Goal: Information Seeking & Learning: Learn about a topic

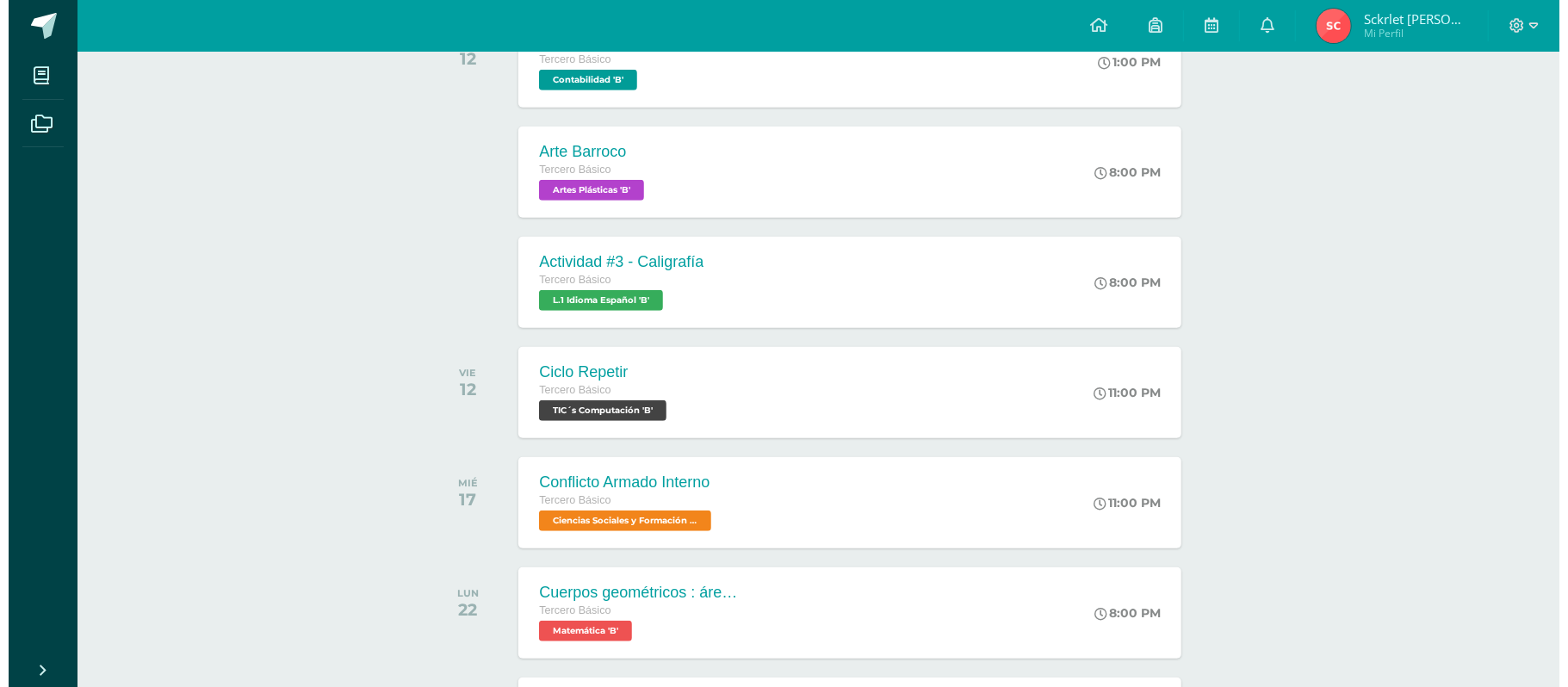
scroll to position [689, 0]
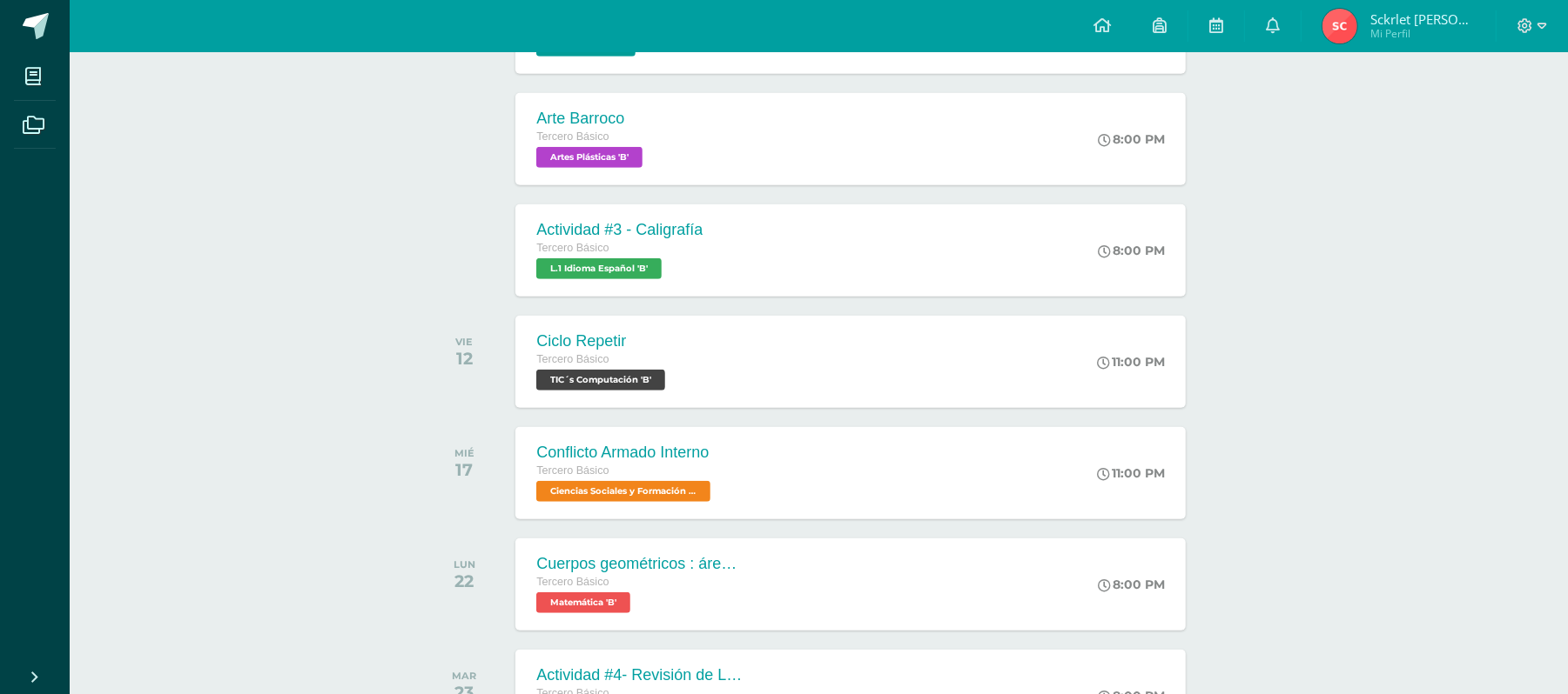
click at [523, 325] on div "Ciclo Repetir Tercero Básico TIC´s Computación 'B'" at bounding box center [603, 362] width 175 height 93
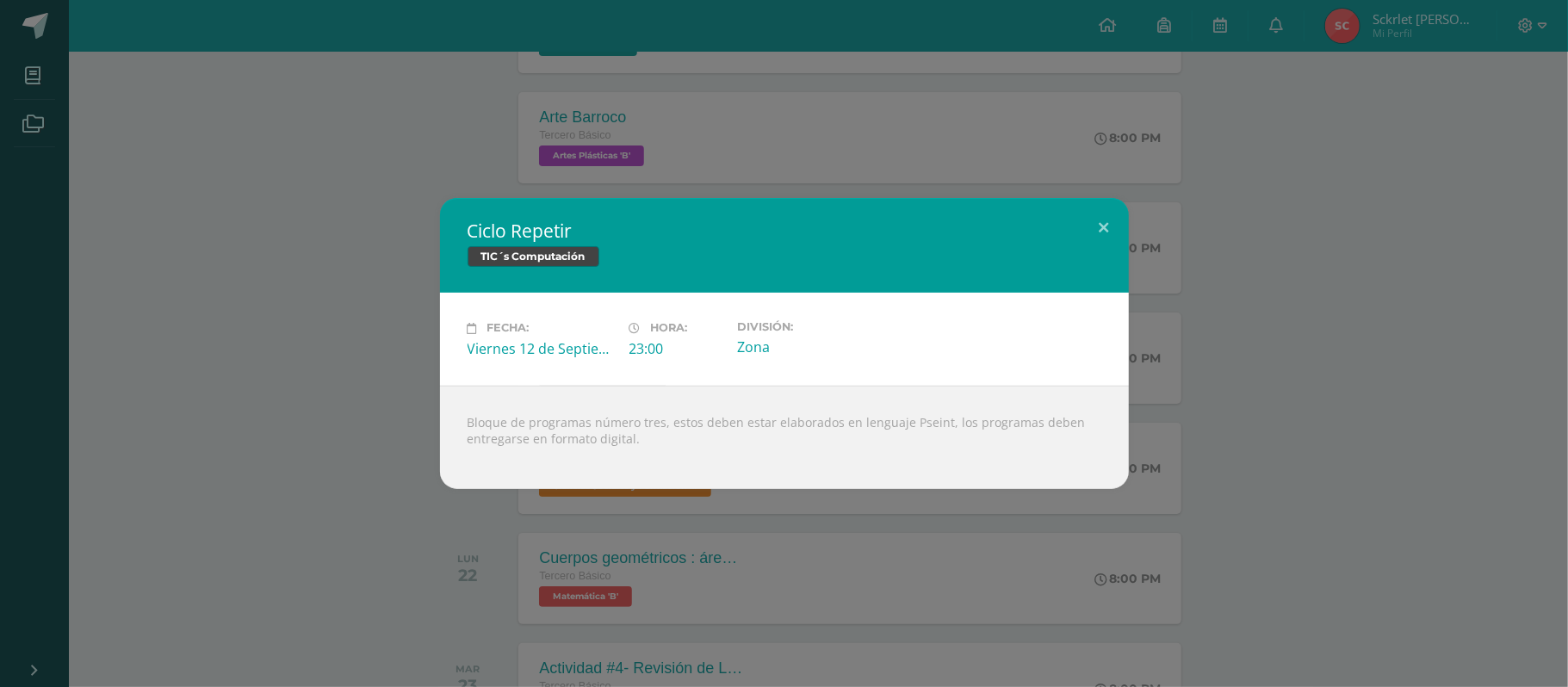
click at [190, 317] on div "Ciclo Repetir TIC´s Computación Fecha: [DATE] Hora: 23:00 División:" at bounding box center [784, 343] width 1555 height 290
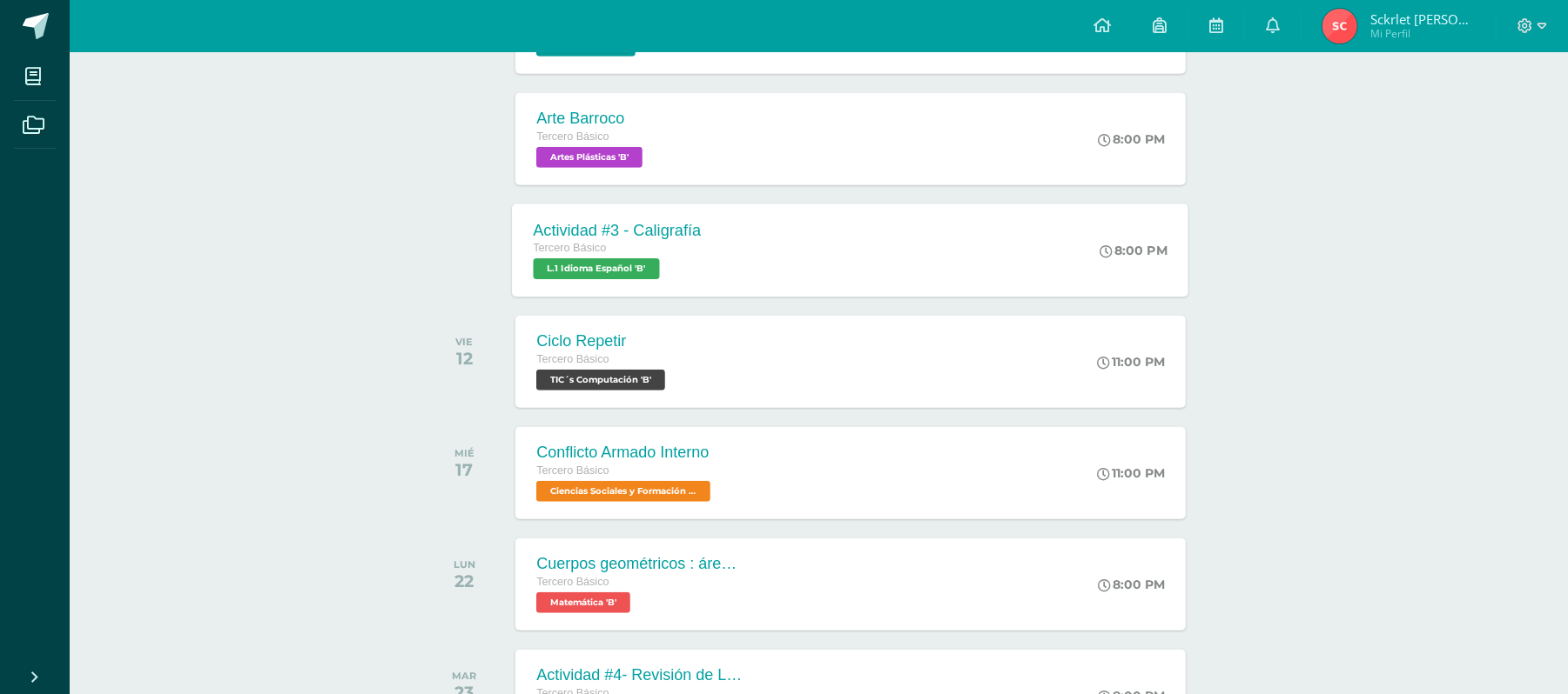
click at [1039, 237] on div "Actividad #3 - Caligrafía Tercero Básico L.1 Idioma Español 'B' 8:00 PM Activid…" at bounding box center [851, 250] width 676 height 93
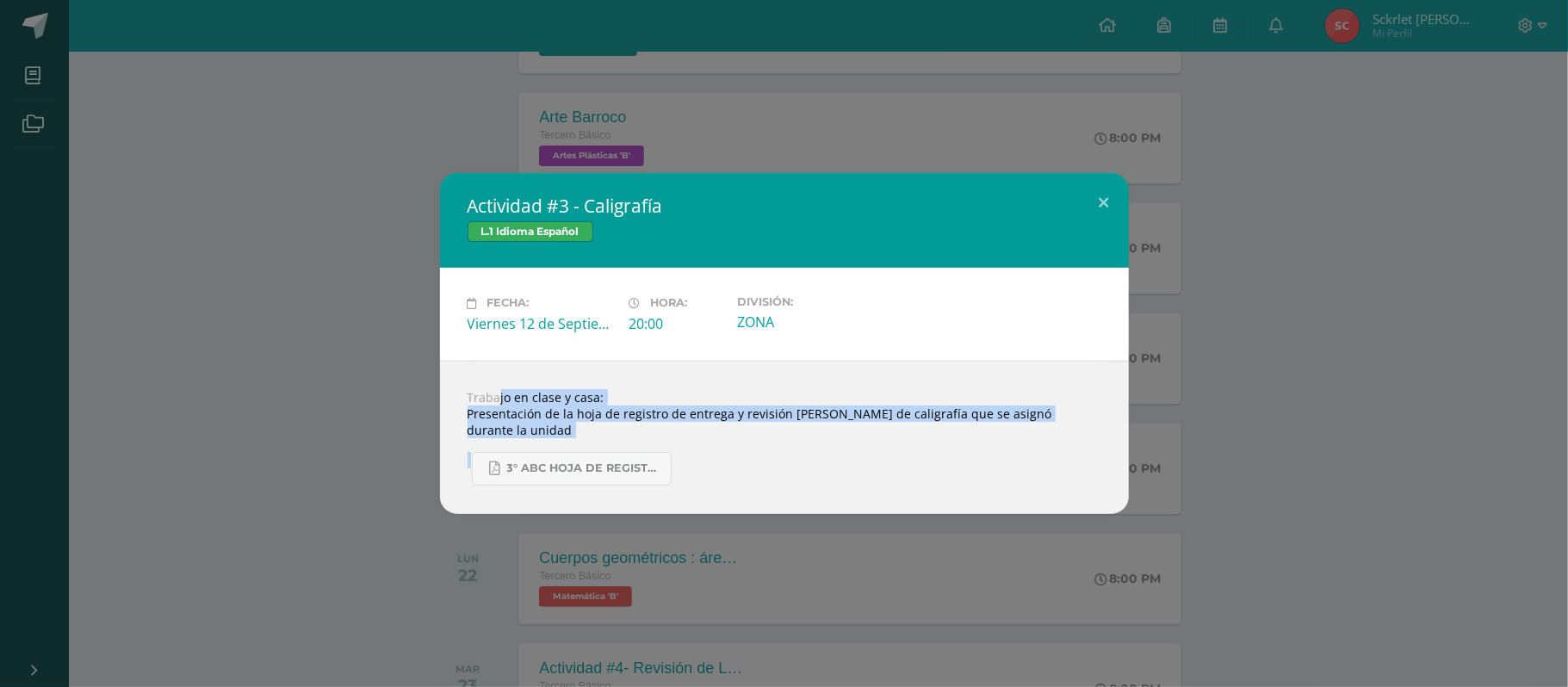
drag, startPoint x: 456, startPoint y: 407, endPoint x: 784, endPoint y: 433, distance: 329.0
click at [784, 433] on div "Trabajo en clase y casa: Presentación de la hoja de registro de entrega y revis…" at bounding box center [784, 437] width 689 height 153
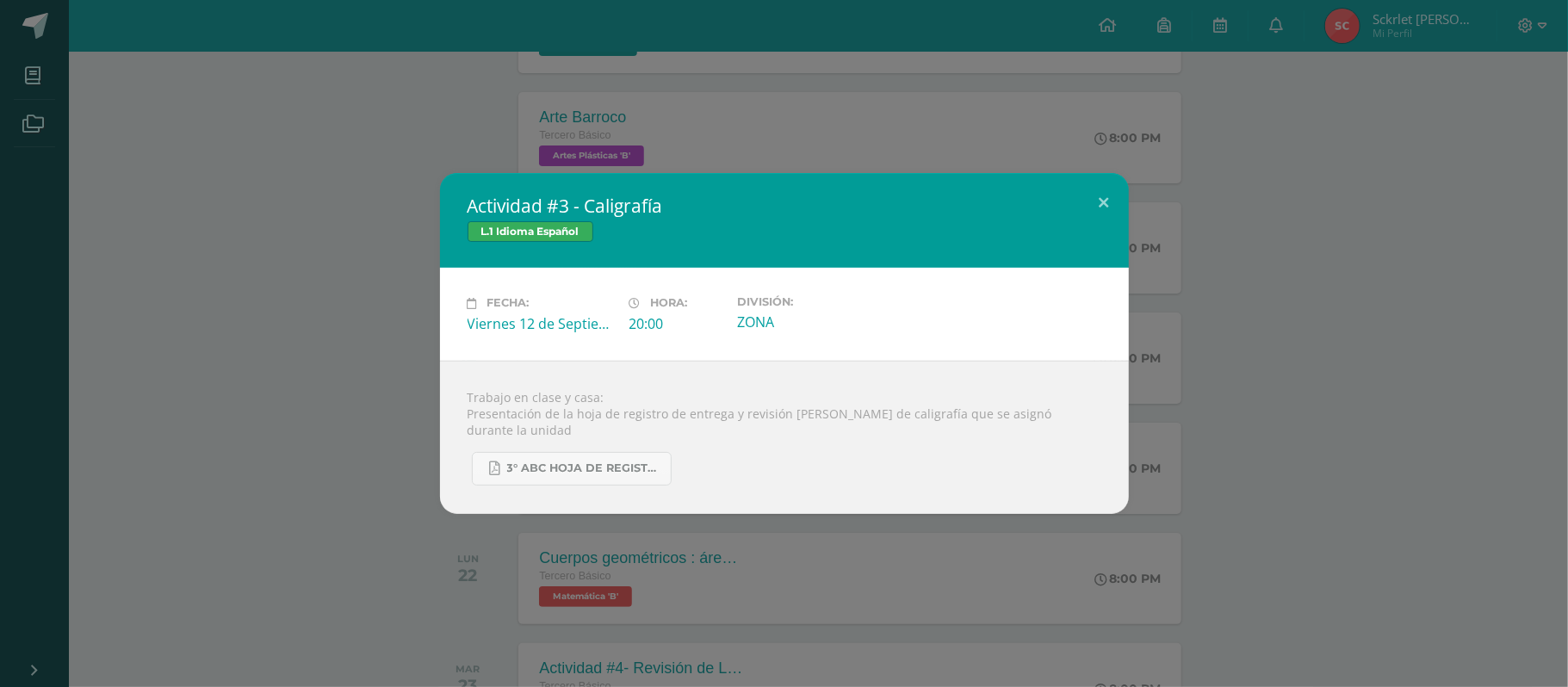
click at [304, 358] on div "Actividad #3 - Caligrafía L.1 Idioma Español Fecha: [DATE] Hora: 20:00 División:" at bounding box center [784, 344] width 1555 height 340
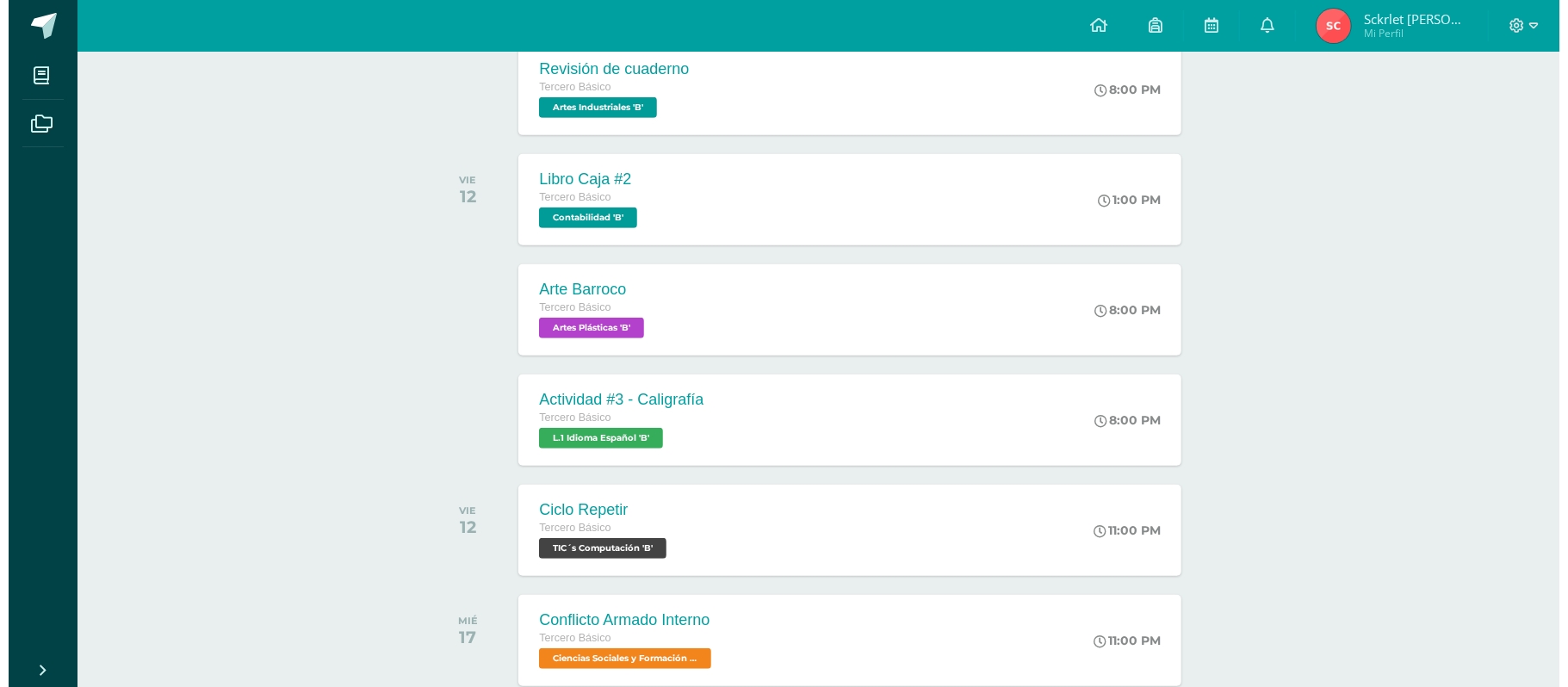
scroll to position [459, 0]
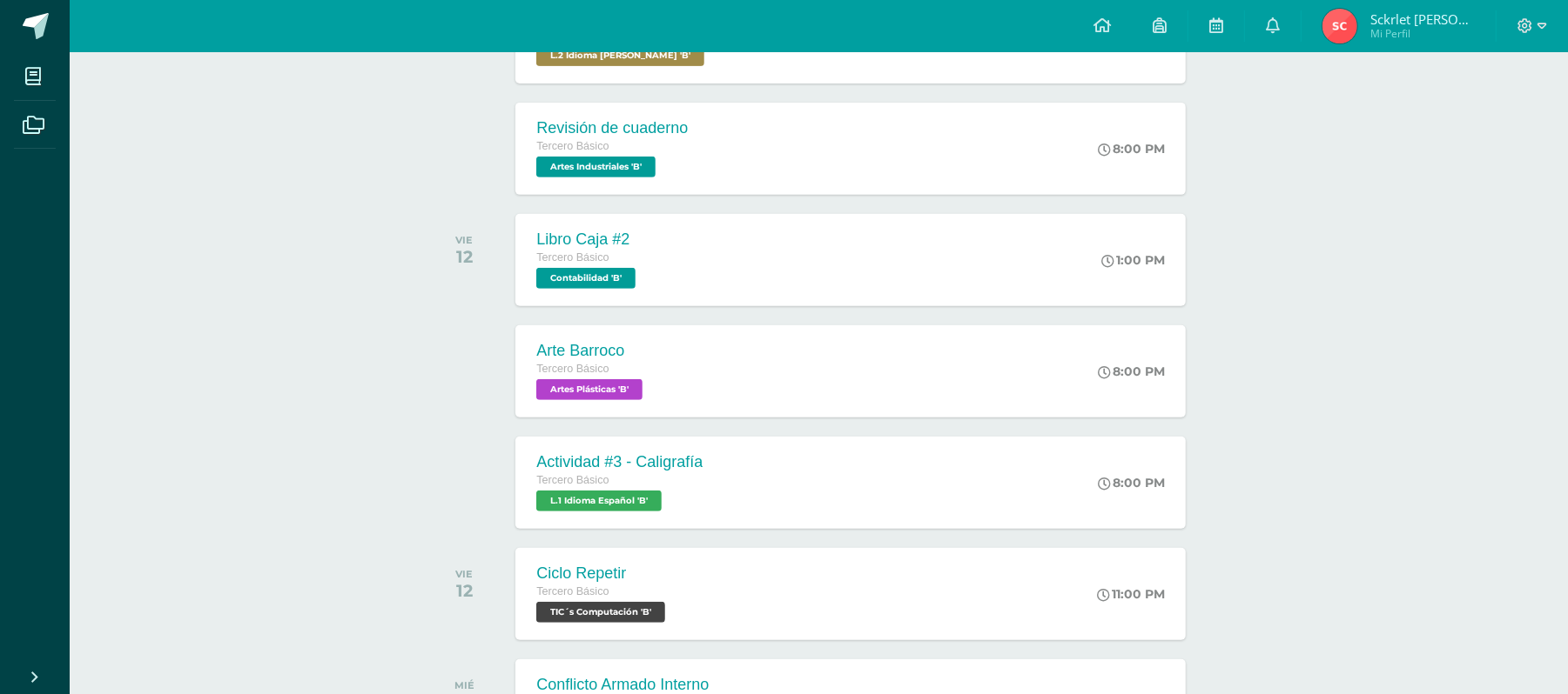
click at [717, 365] on div "Arte Barroco Tercero Básico Artes Plásticas 'B' 8:00 PM Arte Barroco Artes Plás…" at bounding box center [850, 372] width 670 height 93
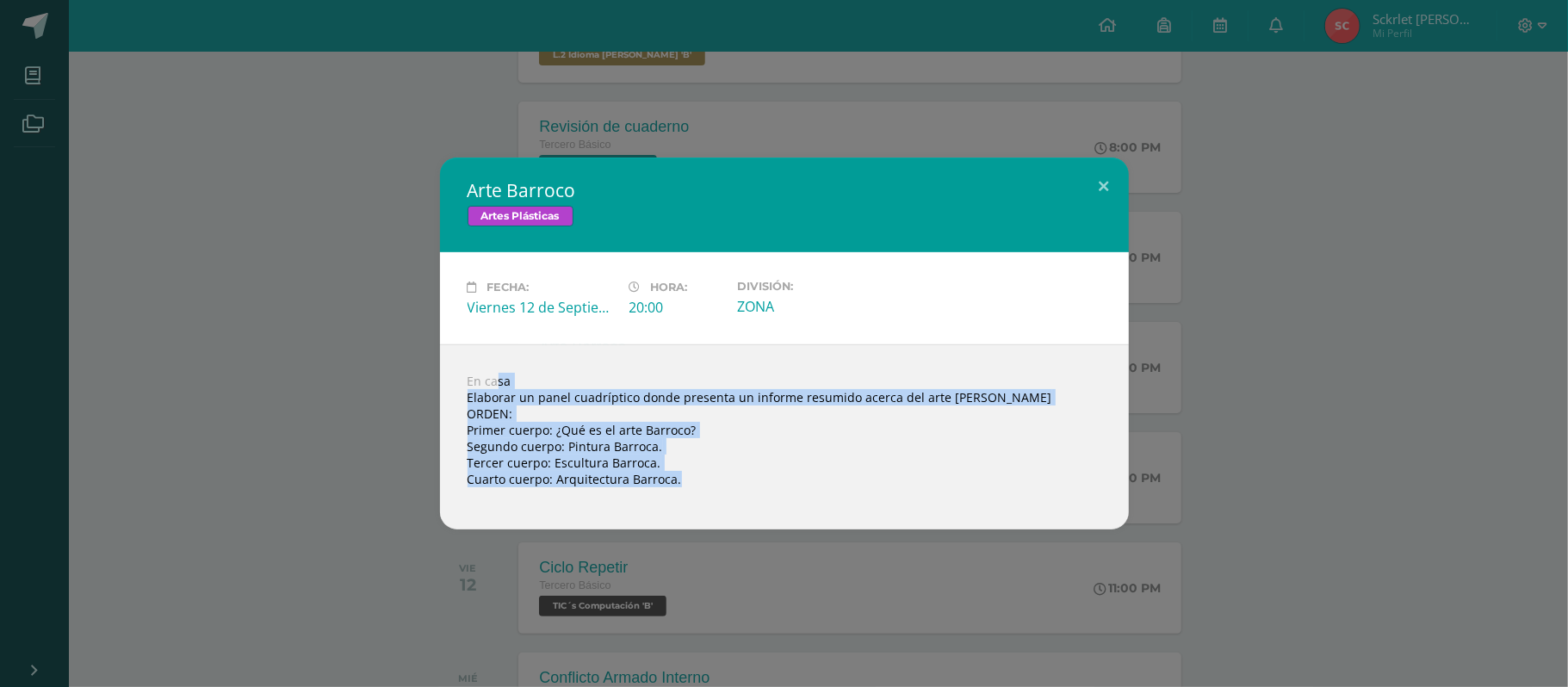
drag, startPoint x: 461, startPoint y: 369, endPoint x: 815, endPoint y: 486, distance: 372.8
click at [815, 486] on div "En casa Elaborar un panel cuadríptico donde presenta un informe resumido acerca…" at bounding box center [784, 437] width 689 height 185
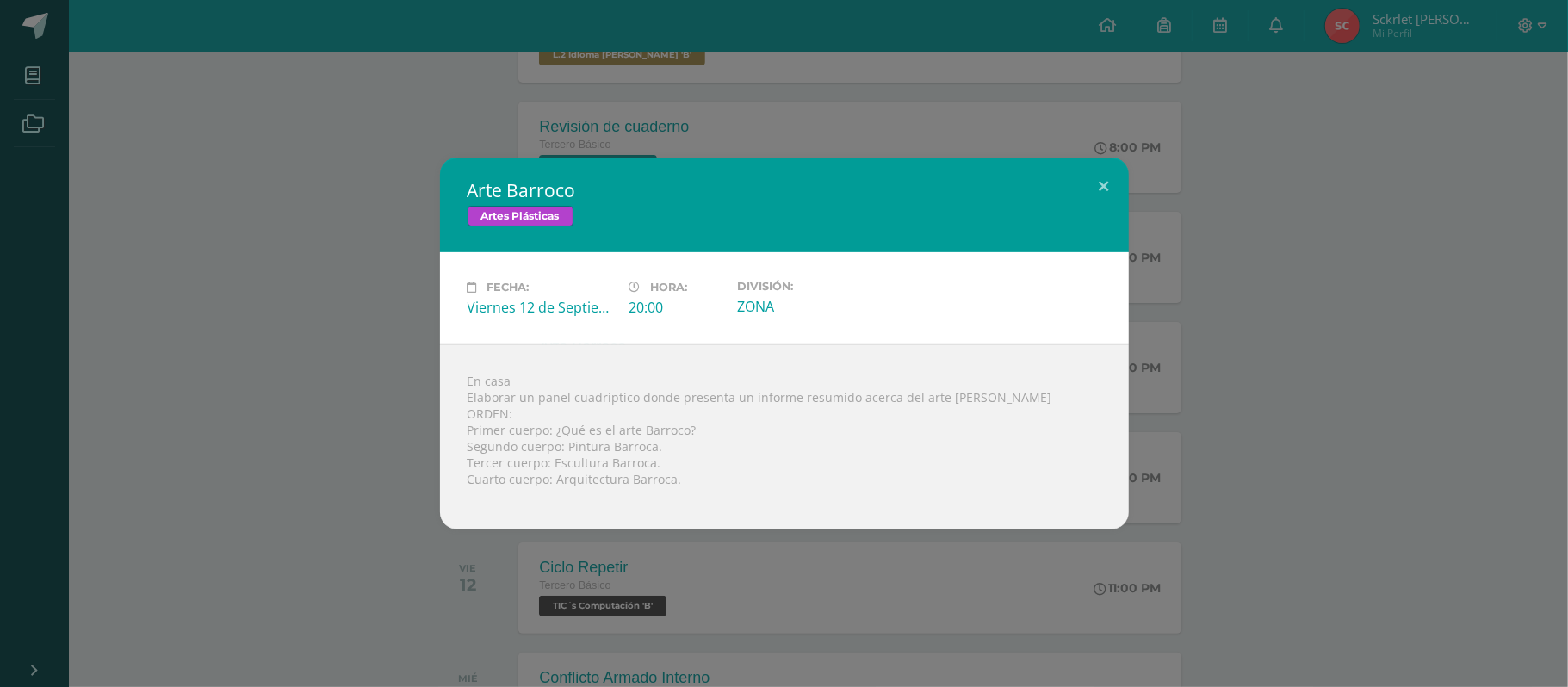
click at [363, 493] on div "Arte Barroco Artes Plásticas Fecha: [DATE] Hora: 20:00 División: ZONA" at bounding box center [784, 344] width 1555 height 372
